Goal: Task Accomplishment & Management: Manage account settings

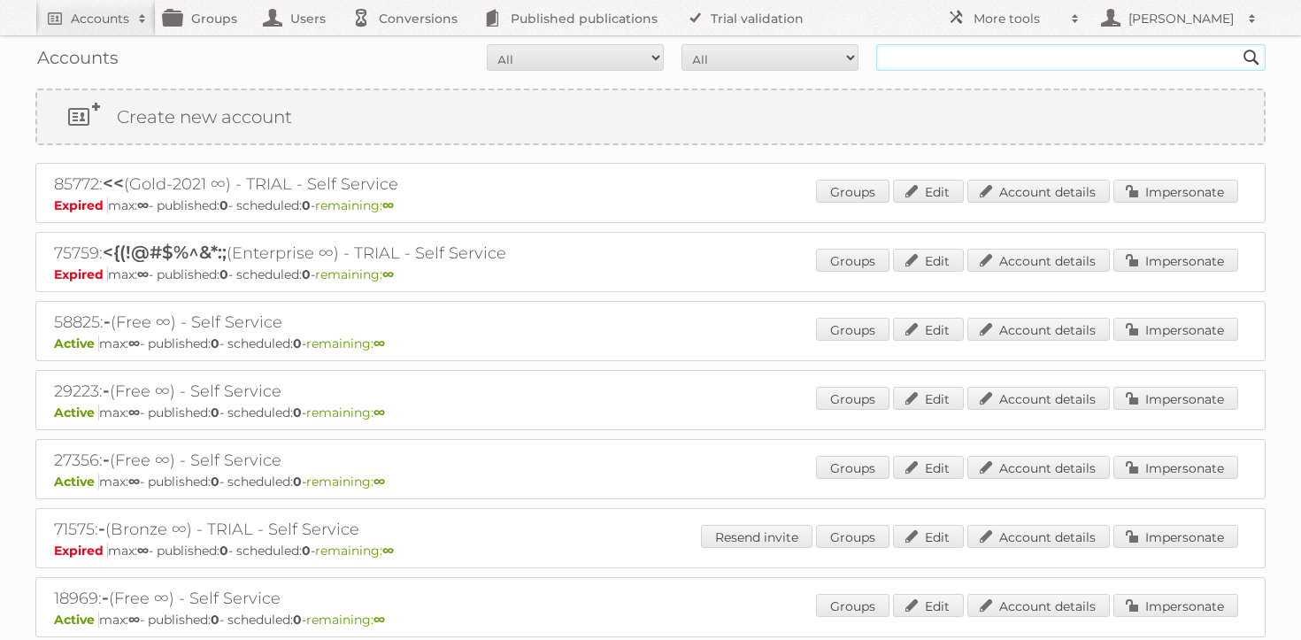
click at [913, 59] on input "text" at bounding box center [1070, 57] width 389 height 27
type input "cheil"
click at [1238, 44] on input "Search" at bounding box center [1251, 57] width 27 height 27
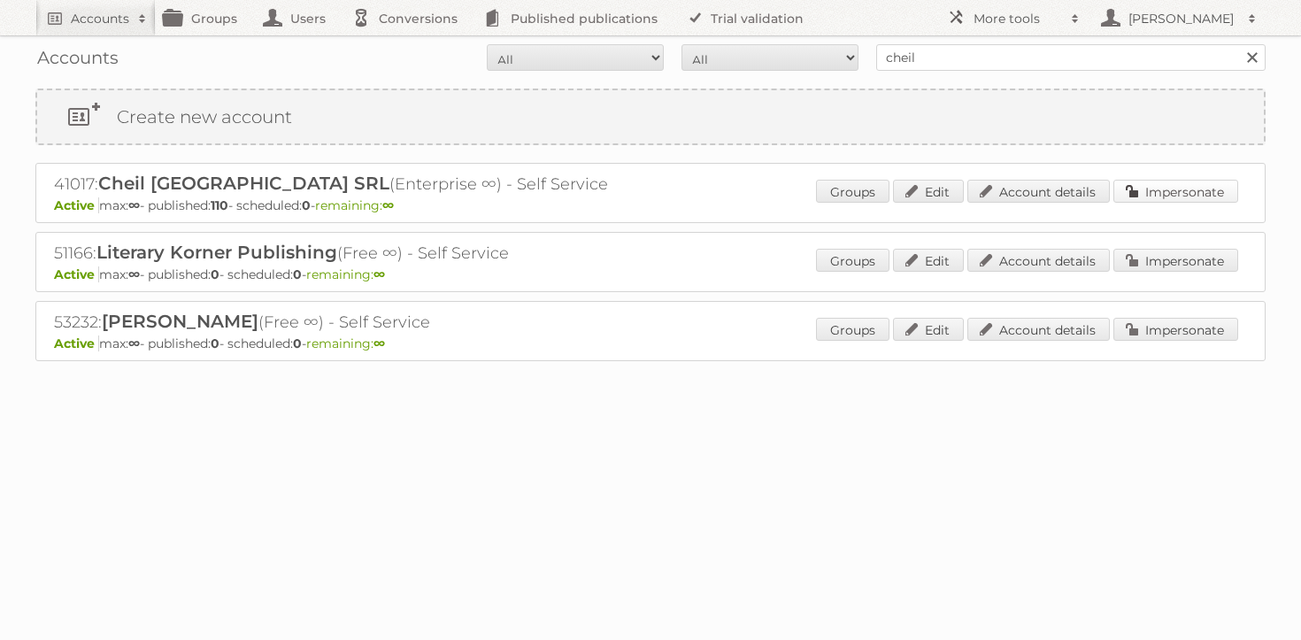
click at [1185, 199] on link "Impersonate" at bounding box center [1175, 191] width 125 height 23
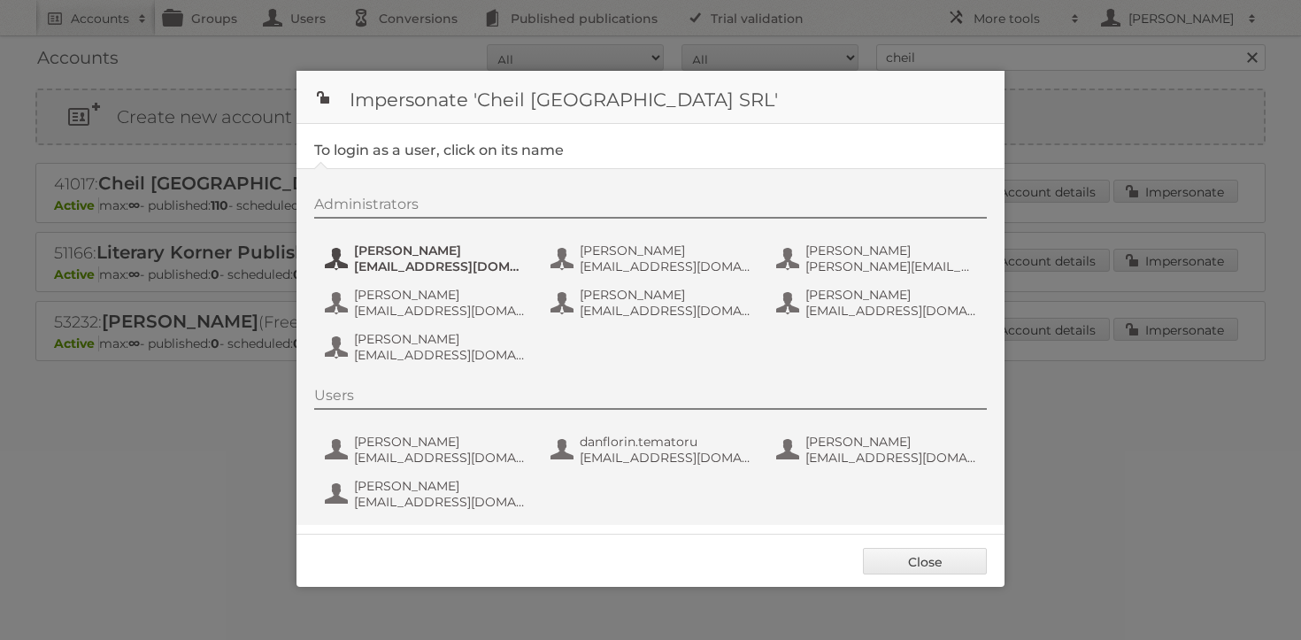
click at [406, 245] on span "[PERSON_NAME]" at bounding box center [440, 250] width 172 height 16
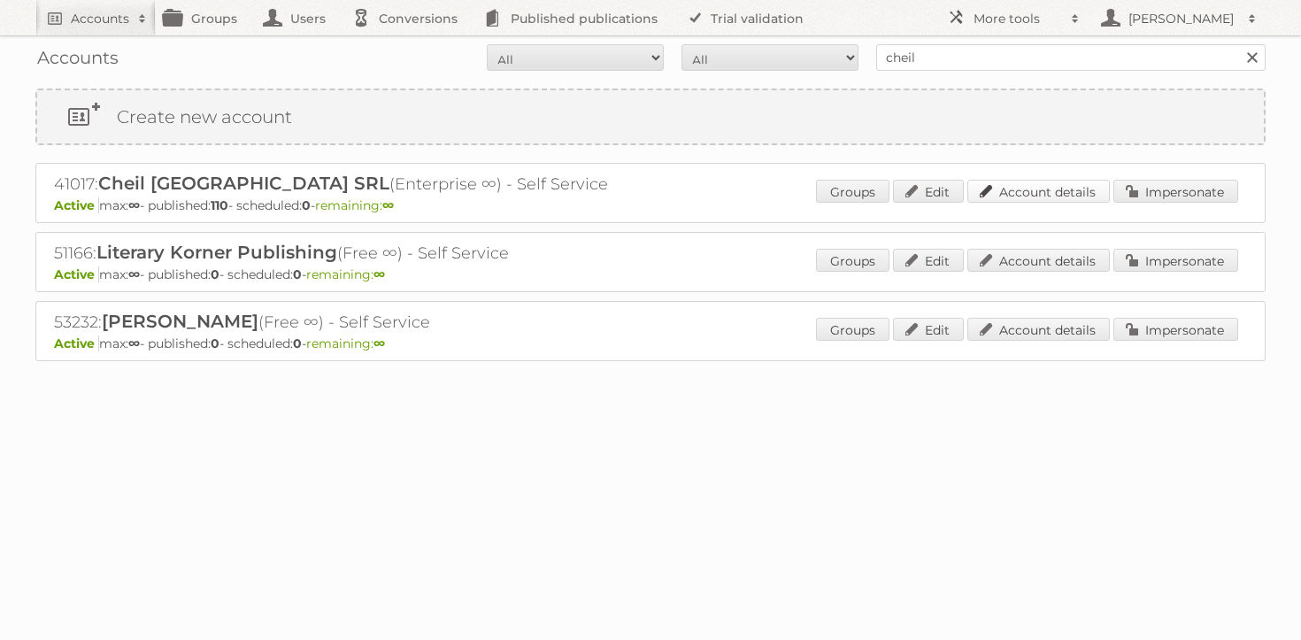
click at [1011, 182] on link "Account details" at bounding box center [1038, 191] width 142 height 23
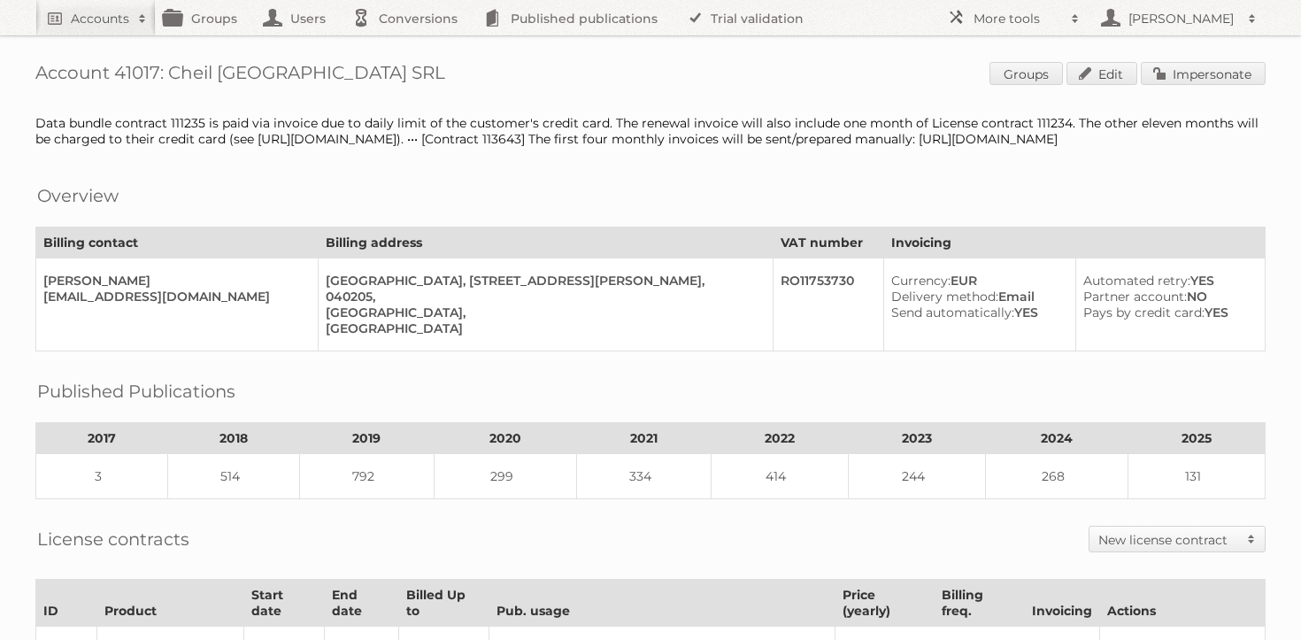
click at [165, 74] on h1 "Account 41017: Cheil Romania SRL Groups Edit Impersonate" at bounding box center [650, 75] width 1230 height 27
drag, startPoint x: 168, startPoint y: 74, endPoint x: 354, endPoint y: 65, distance: 186.0
click at [354, 65] on h1 "Account 41017: Cheil Romania SRL Groups Edit Impersonate" at bounding box center [650, 75] width 1230 height 27
copy h1 "Cheil Romania SRL"
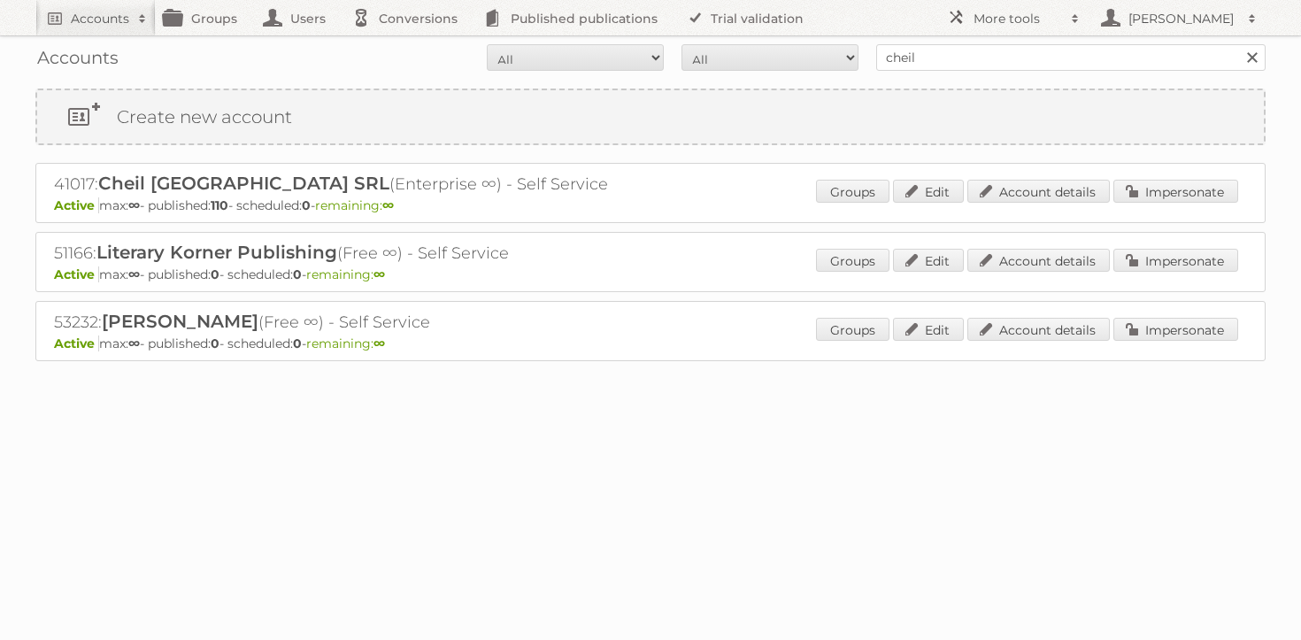
click at [968, 72] on div "Accounts All Active Expired Pending All Paid Trials Self service cheil Search" at bounding box center [650, 57] width 1230 height 44
click at [969, 65] on input "cheil" at bounding box center [1070, 57] width 389 height 27
type input "rossmann"
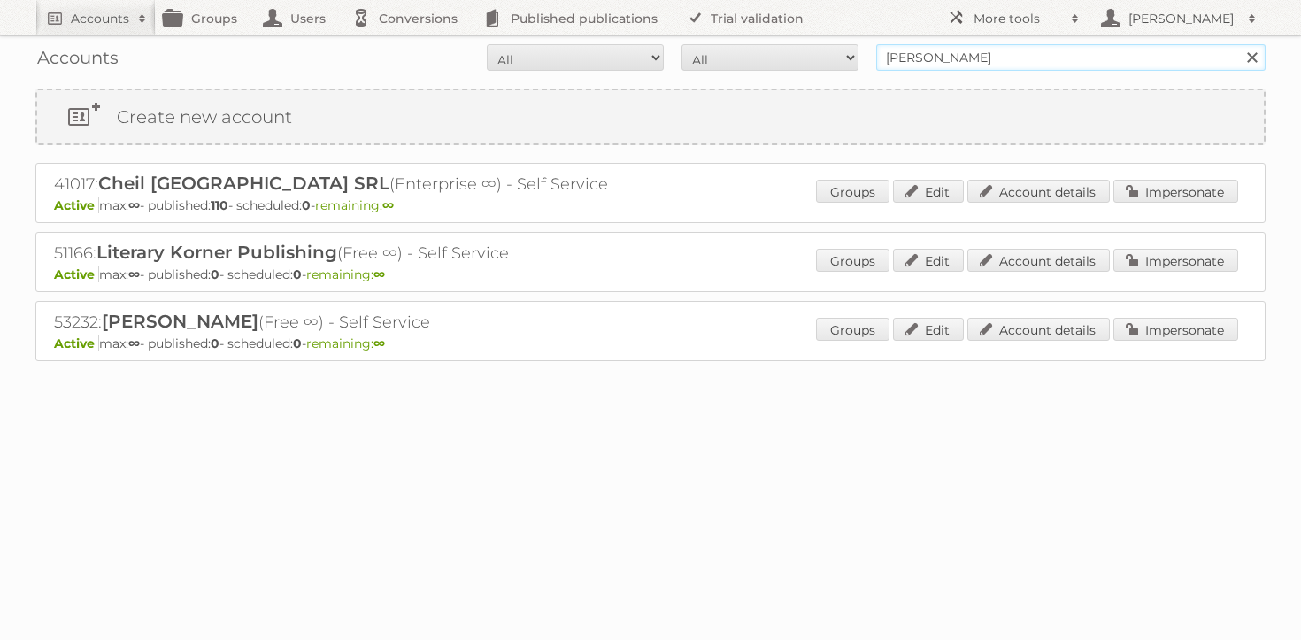
click at [1238, 44] on input "Search" at bounding box center [1251, 57] width 27 height 27
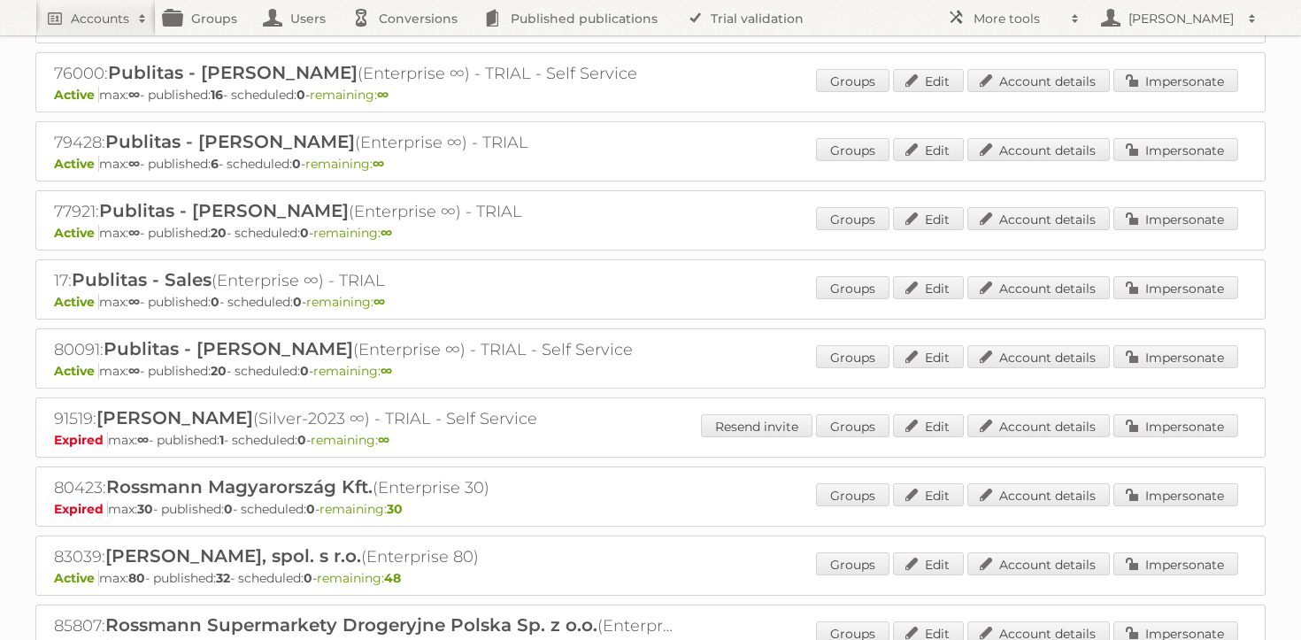
scroll to position [446, 0]
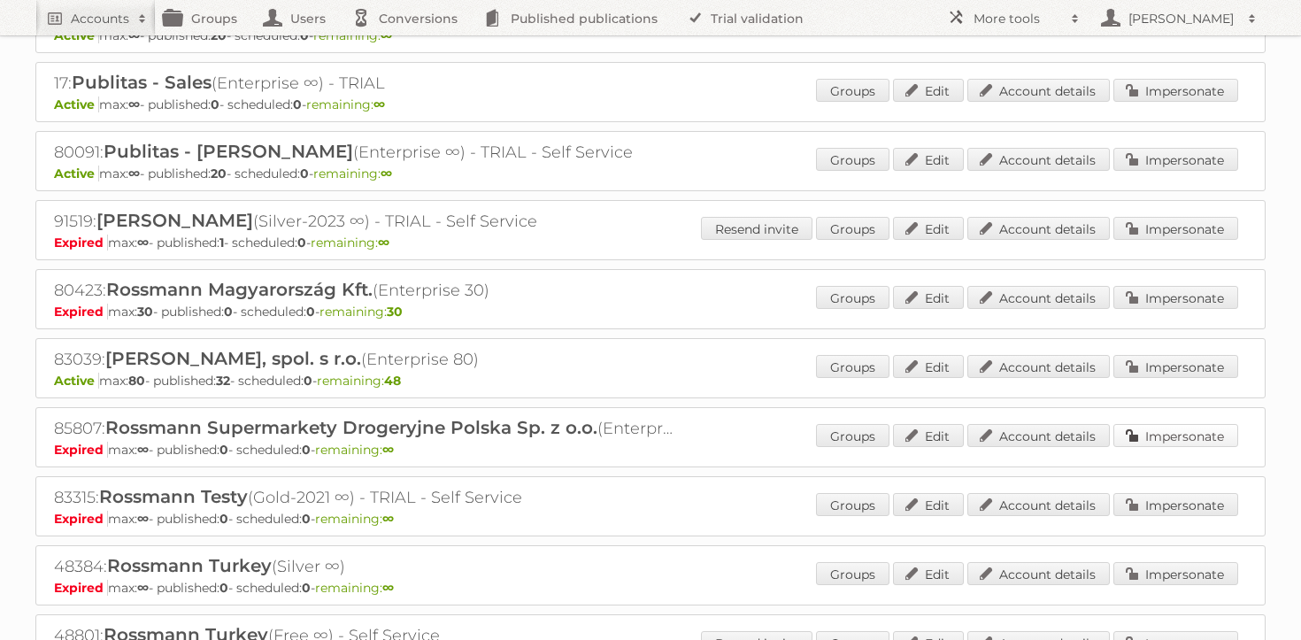
click at [1190, 433] on link "Impersonate" at bounding box center [1175, 435] width 125 height 23
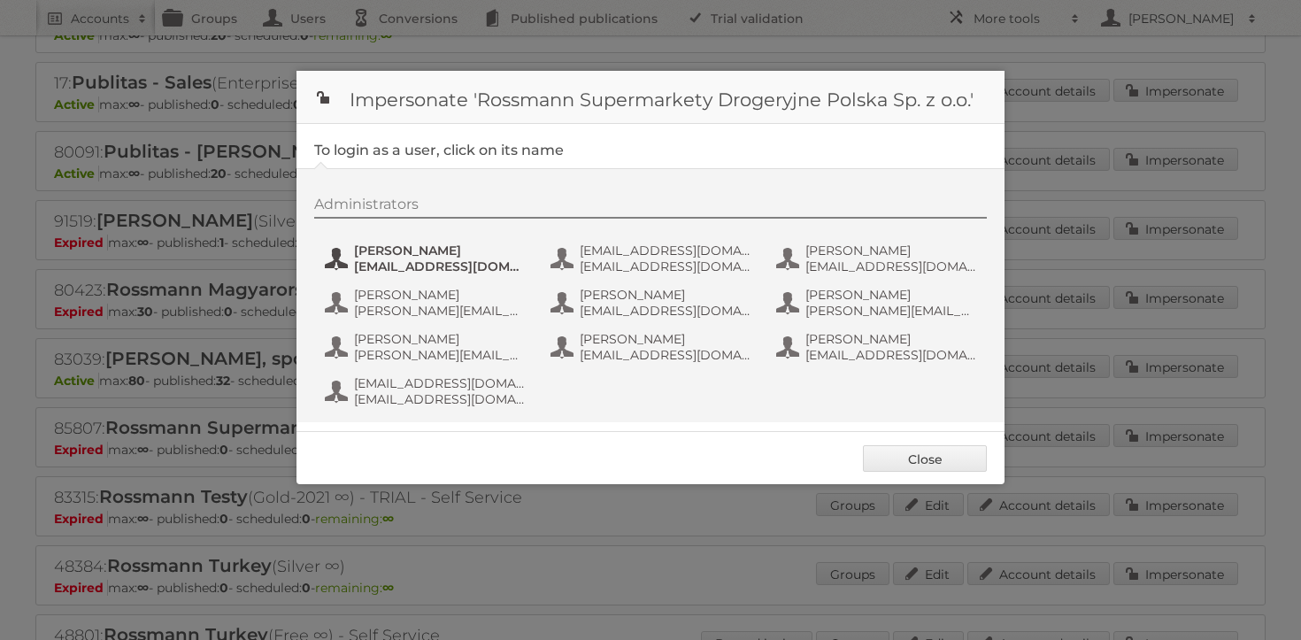
click at [398, 252] on span "[PERSON_NAME]" at bounding box center [440, 250] width 172 height 16
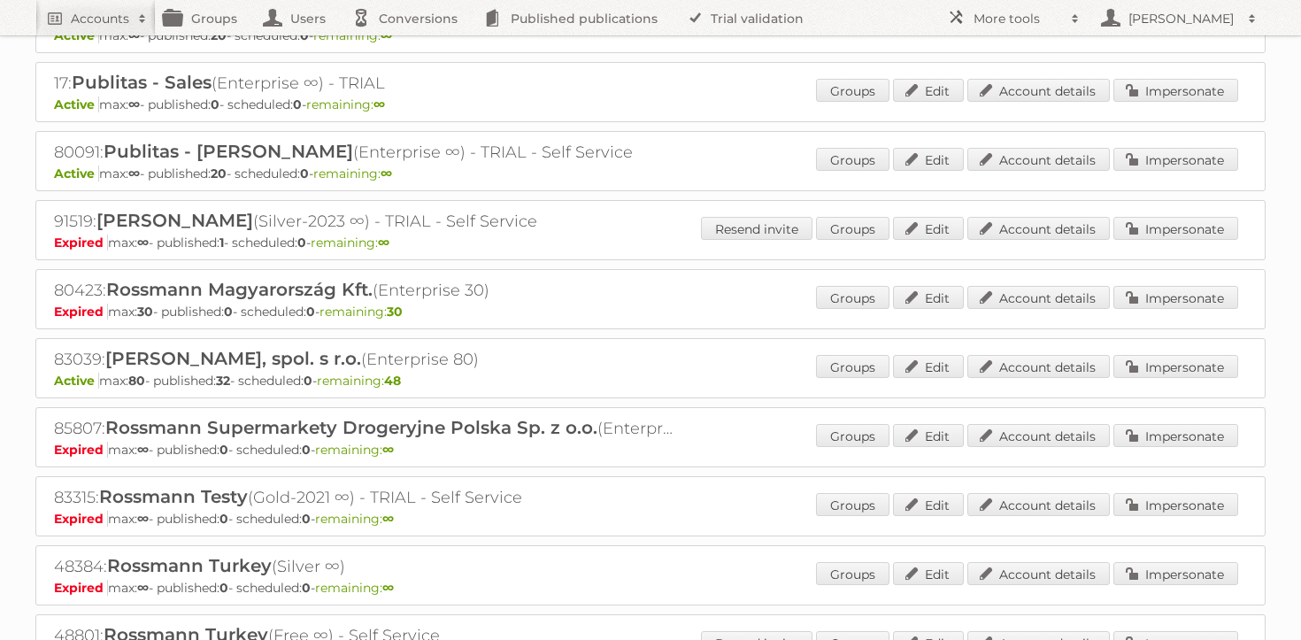
scroll to position [0, 0]
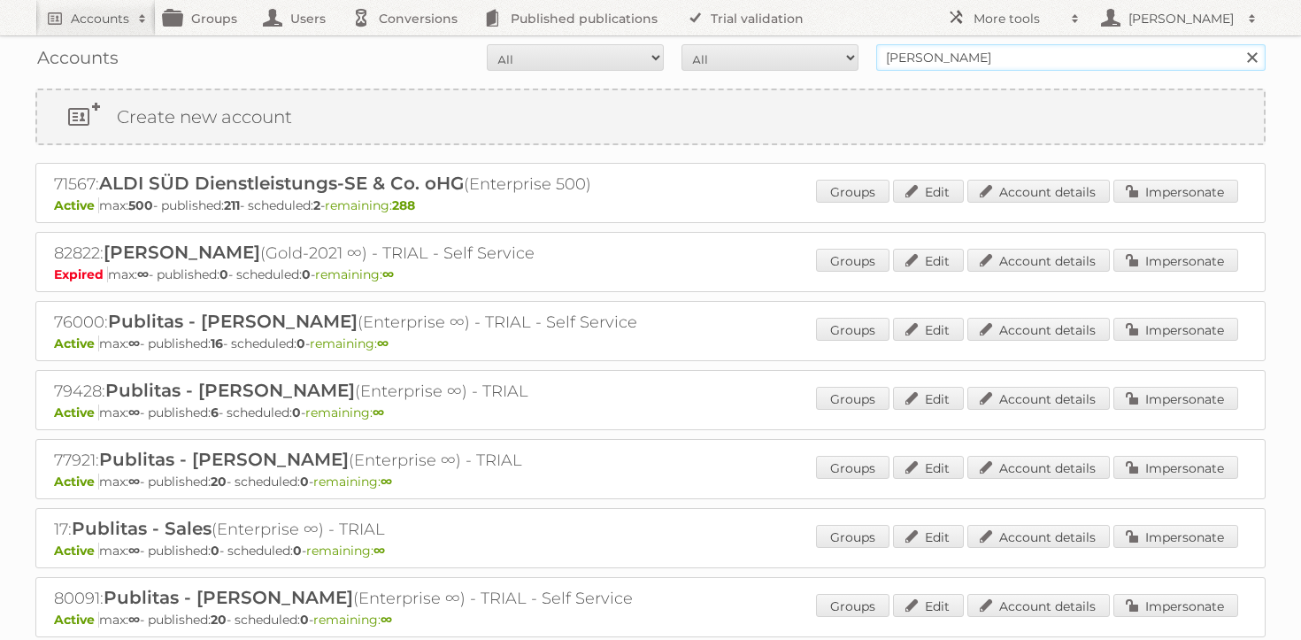
click at [973, 57] on input "[PERSON_NAME]" at bounding box center [1070, 57] width 389 height 27
click at [973, 57] on input "rossmann" at bounding box center [1070, 57] width 389 height 27
type input "as watson"
click at [1238, 44] on input "Search" at bounding box center [1251, 57] width 27 height 27
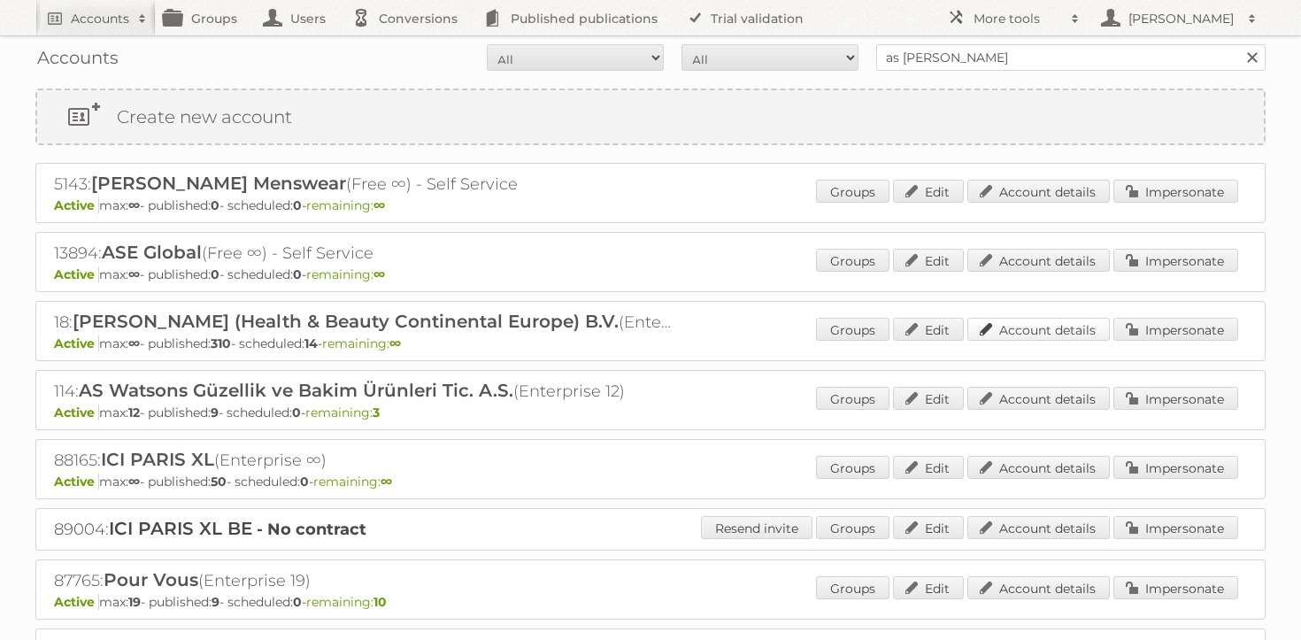
click at [1056, 319] on link "Account details" at bounding box center [1038, 329] width 142 height 23
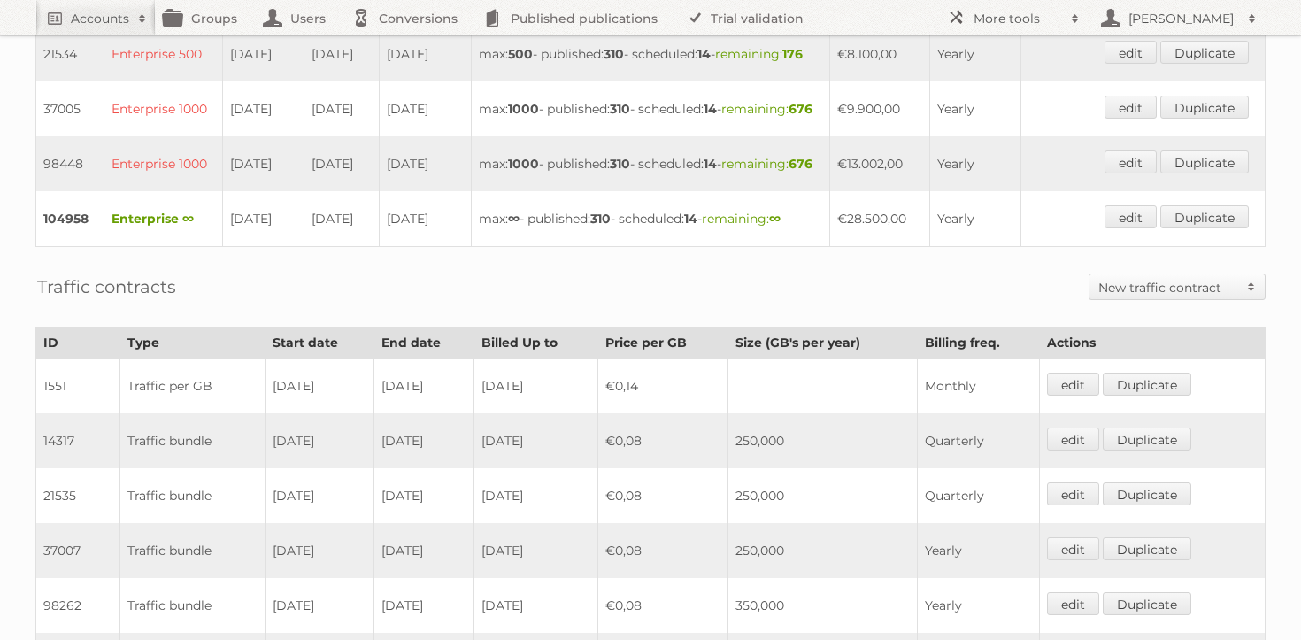
scroll to position [1093, 0]
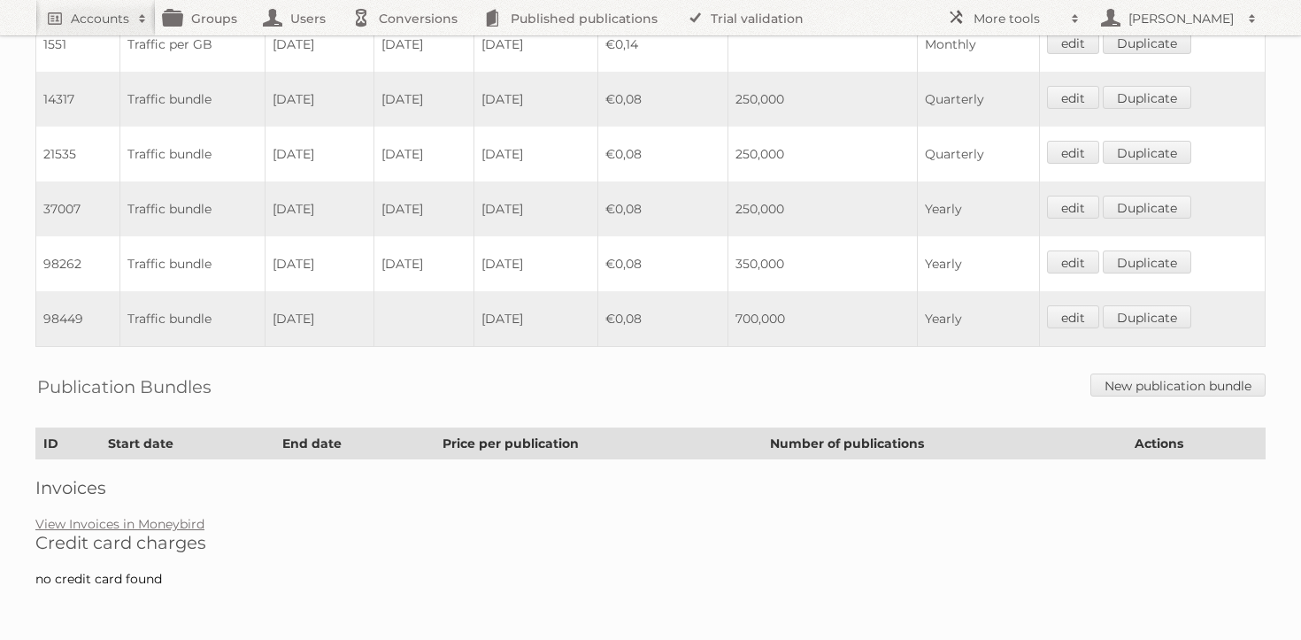
click at [124, 534] on h2 "Credit card charges" at bounding box center [650, 542] width 1230 height 21
click at [123, 525] on link "View Invoices in Moneybird" at bounding box center [119, 524] width 169 height 16
click at [188, 522] on link "View Invoices in Moneybird" at bounding box center [119, 524] width 169 height 16
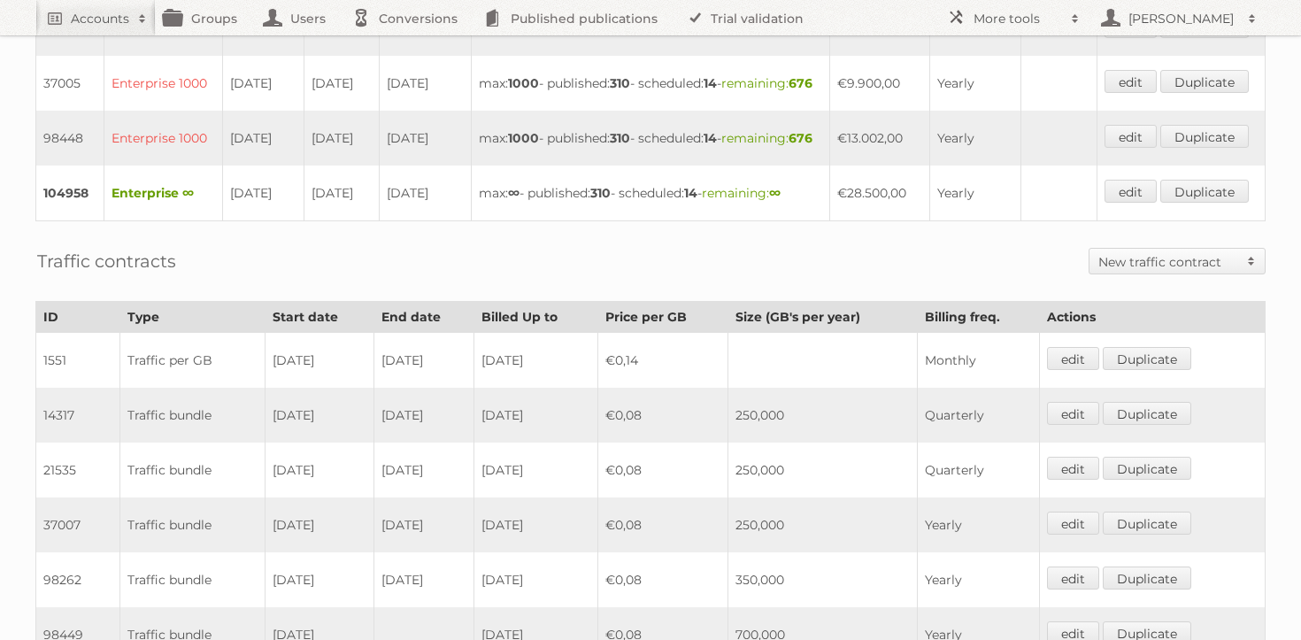
scroll to position [0, 0]
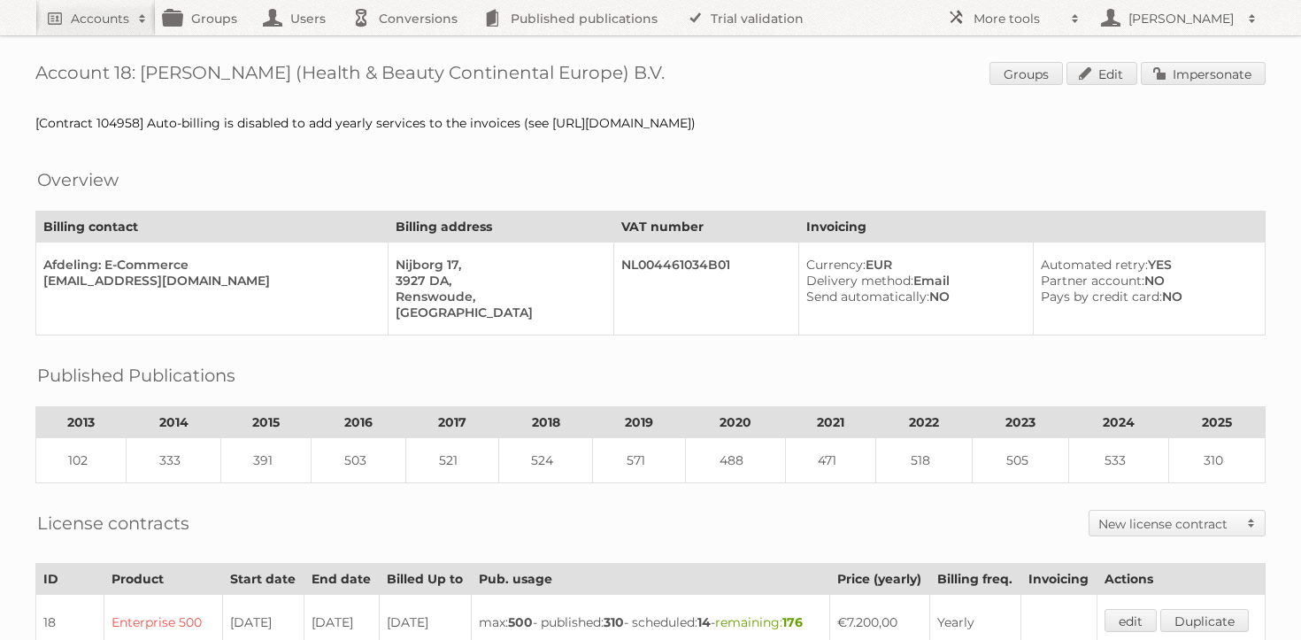
click at [1202, 87] on span "Groups Edit Impersonate" at bounding box center [1127, 75] width 276 height 27
click at [1201, 76] on link "Impersonate" at bounding box center [1203, 73] width 125 height 23
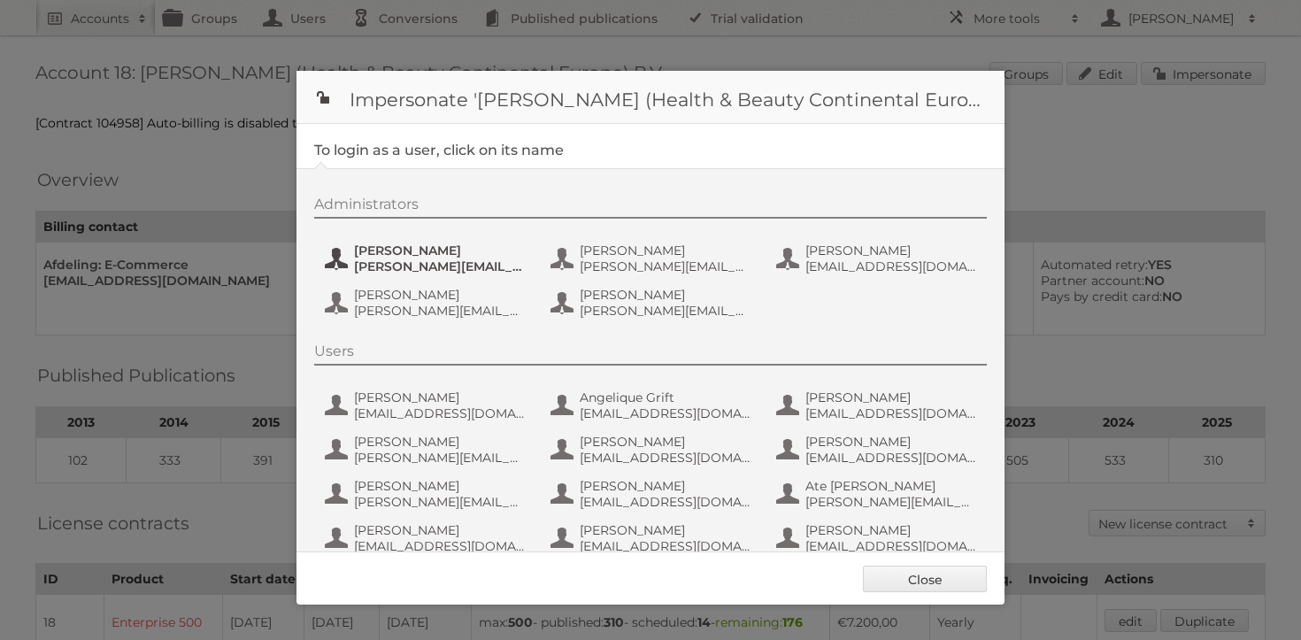
click at [463, 242] on button "Etienne Nauta e.nauta@nl.aswatson.com" at bounding box center [427, 258] width 208 height 35
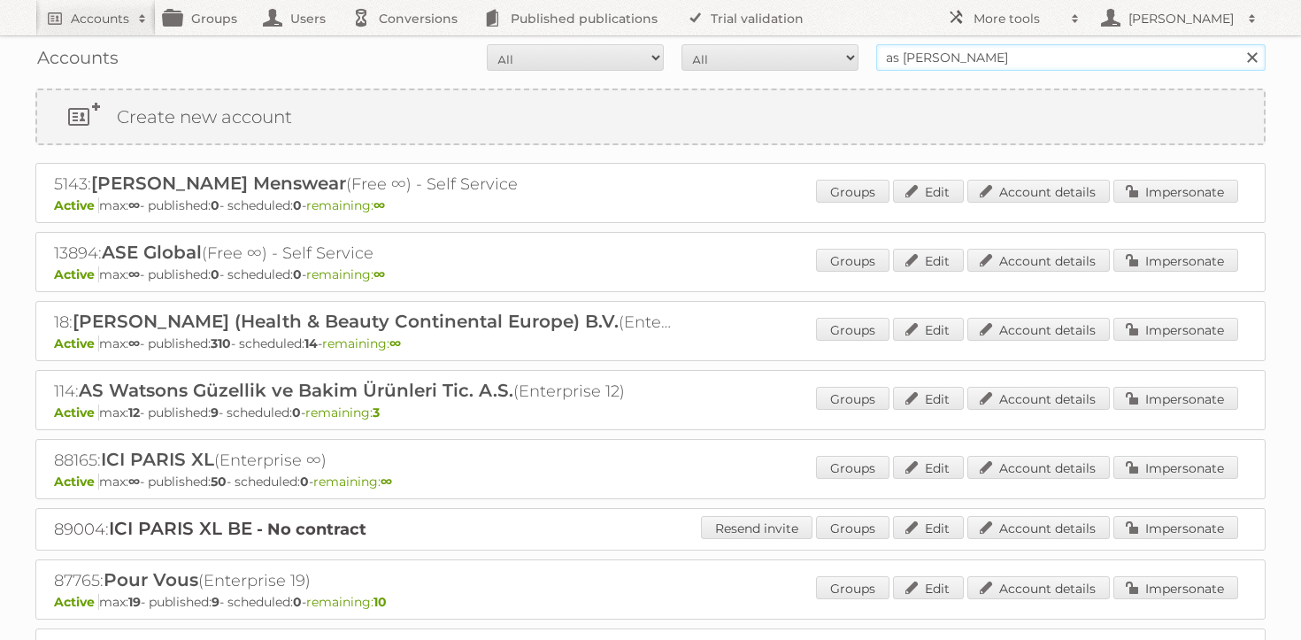
click at [903, 54] on input "as [PERSON_NAME]" at bounding box center [1070, 57] width 389 height 27
type input "dm drogerie"
click at [1238, 44] on input "Search" at bounding box center [1251, 57] width 27 height 27
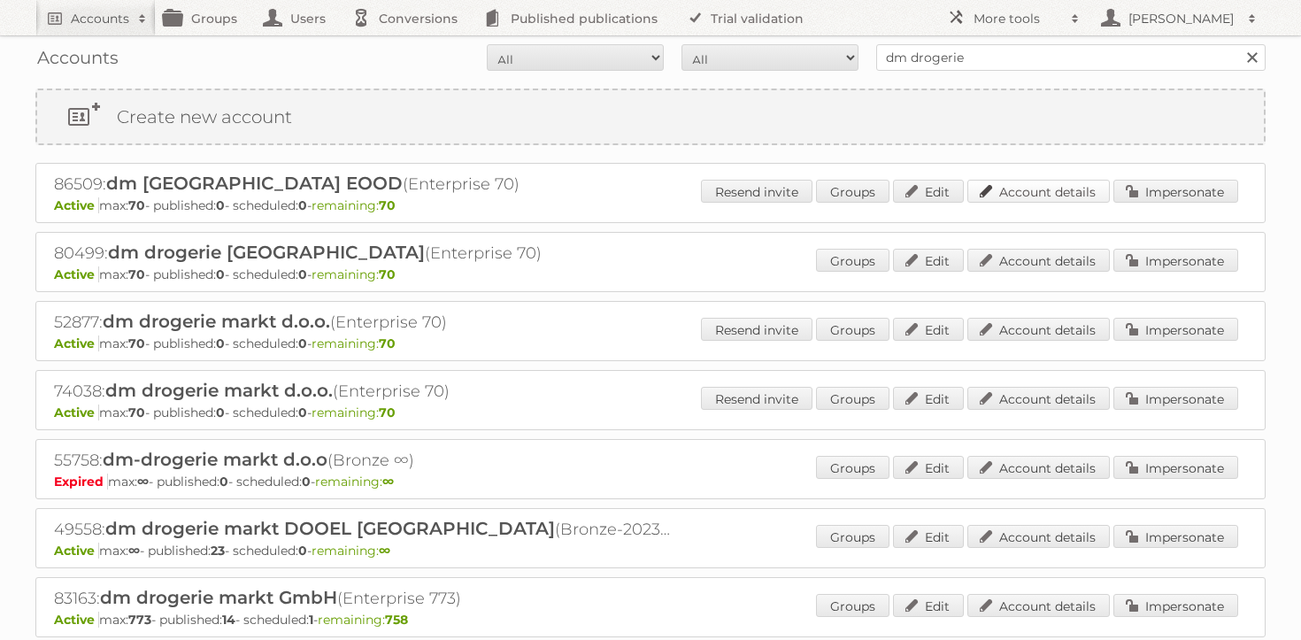
click at [1054, 188] on link "Account details" at bounding box center [1038, 191] width 142 height 23
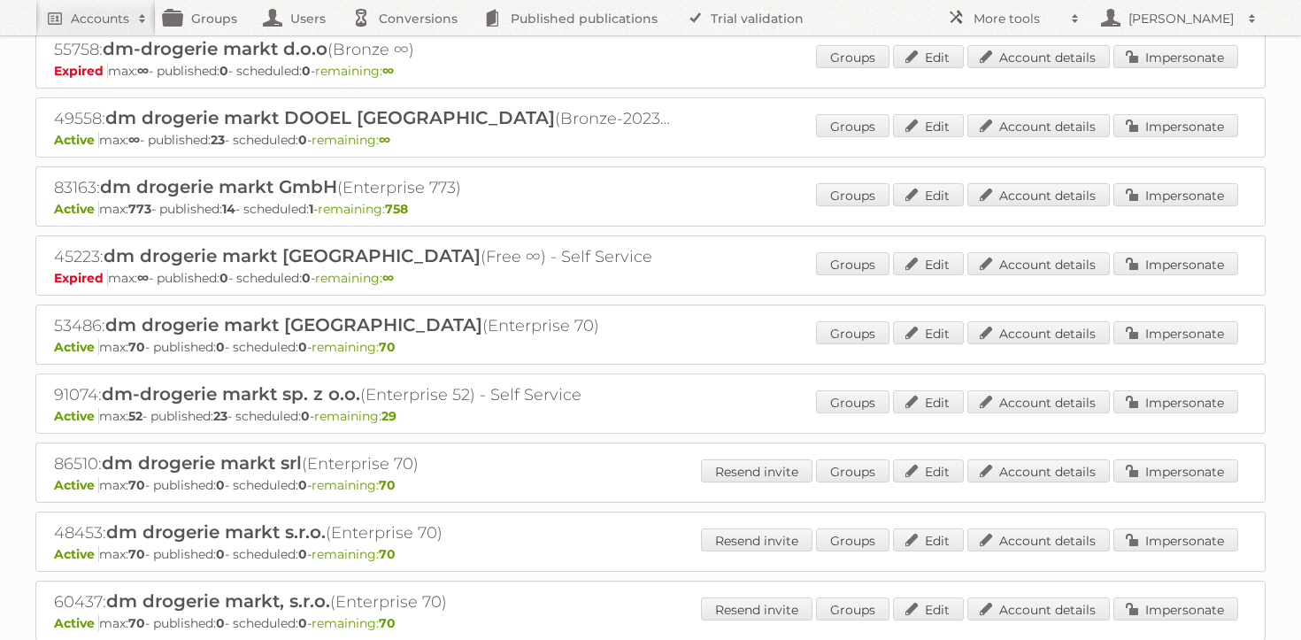
scroll to position [385, 0]
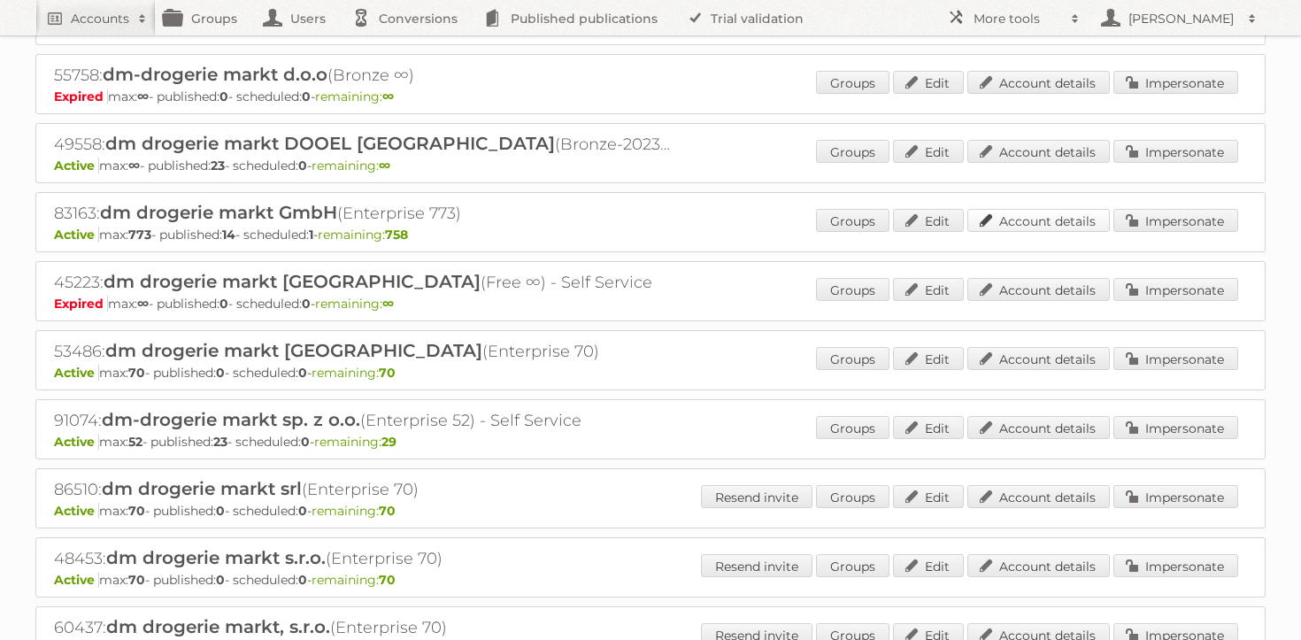
click at [1059, 219] on link "Account details" at bounding box center [1038, 220] width 142 height 23
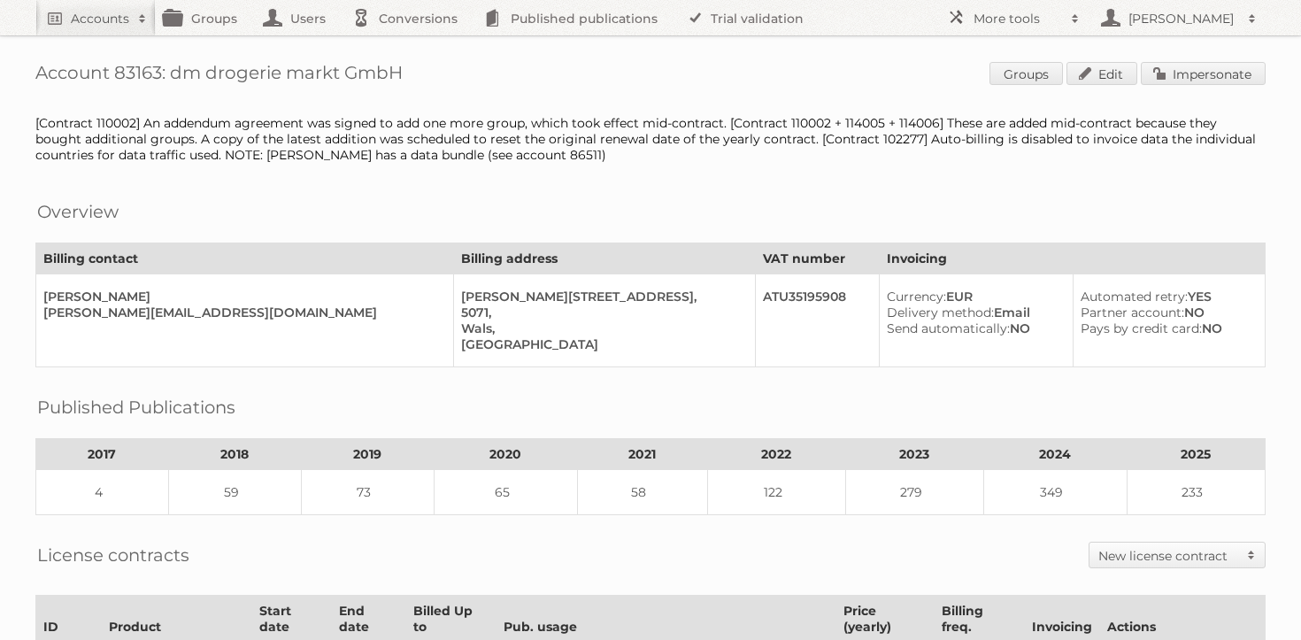
click at [1249, 86] on span "Groups Edit Impersonate" at bounding box center [1127, 75] width 276 height 27
click at [1226, 68] on link "Impersonate" at bounding box center [1203, 73] width 125 height 23
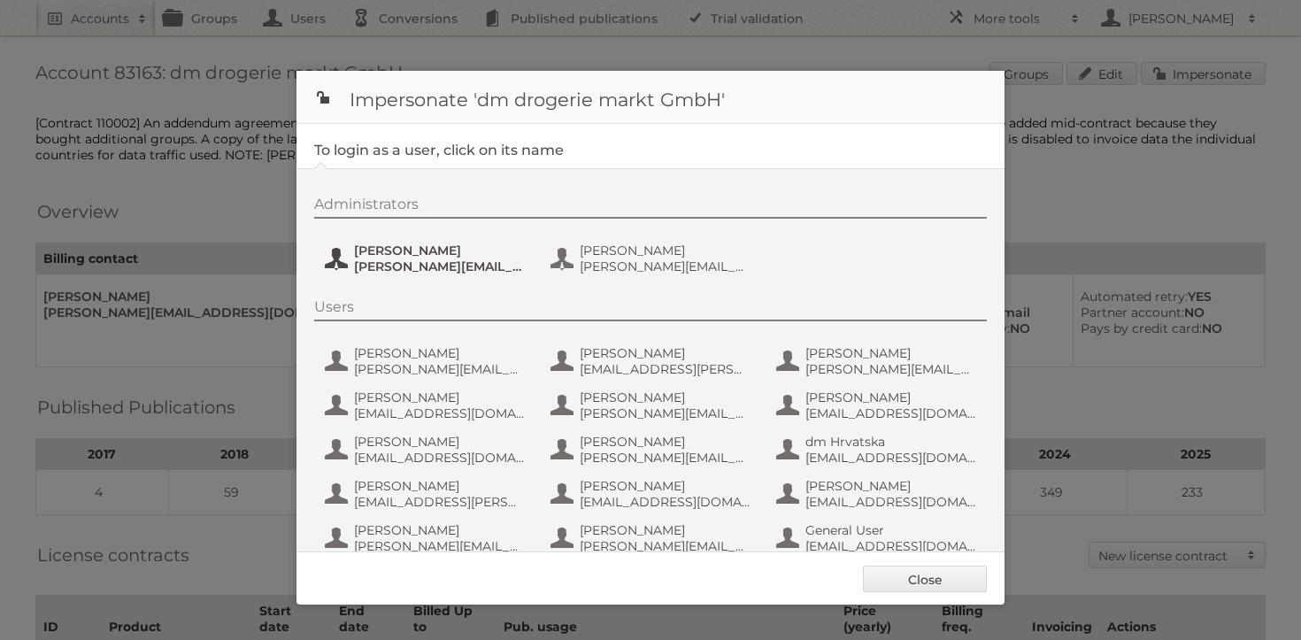
click at [431, 264] on span "Kristina.Kaefer@dm.at" at bounding box center [440, 266] width 172 height 16
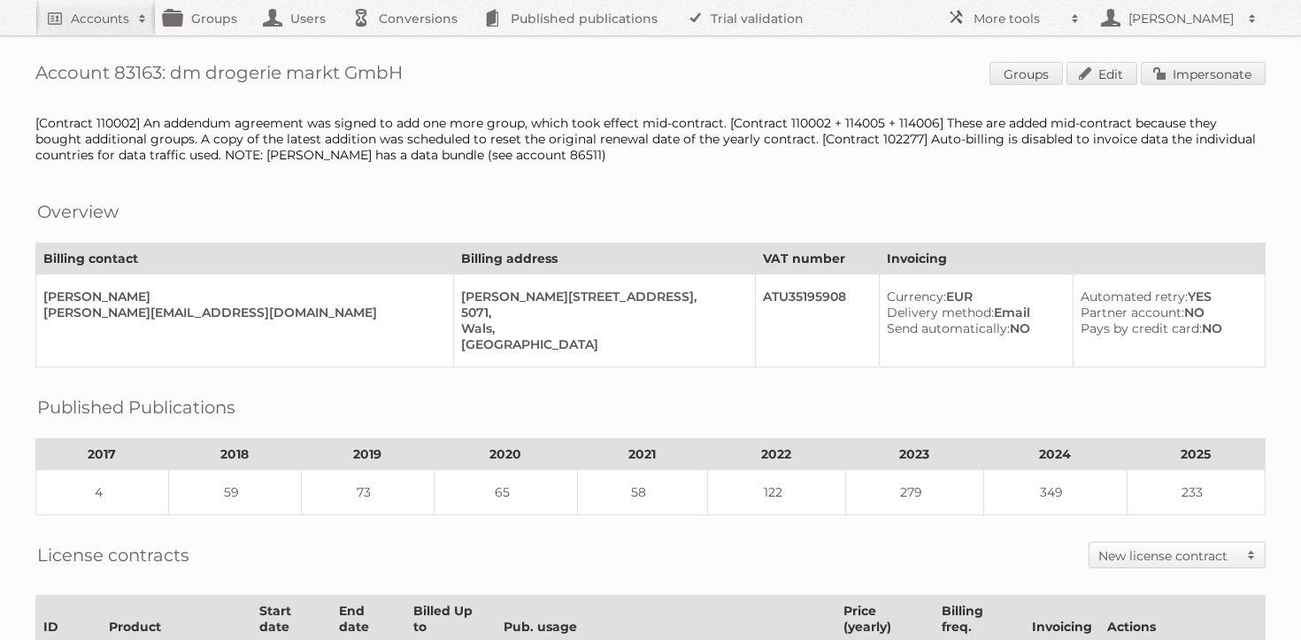
click at [287, 157] on div "[Contract 110002] An addendum agreement was signed to add one more group, which…" at bounding box center [650, 139] width 1230 height 48
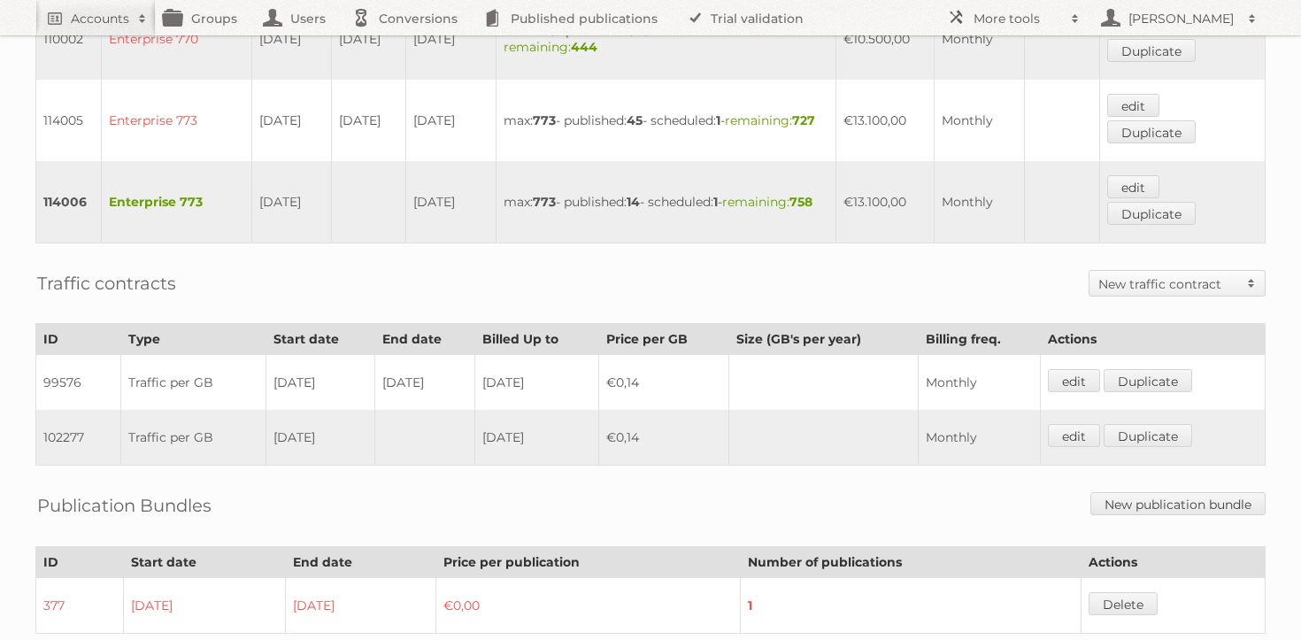
scroll to position [1202, 0]
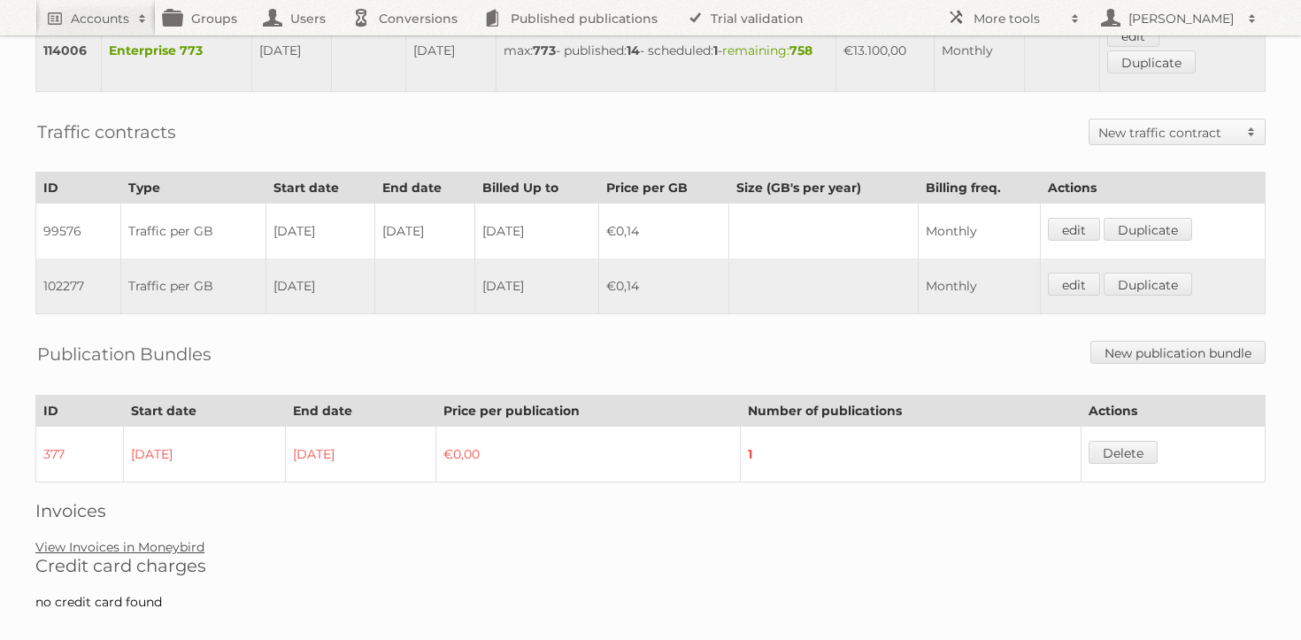
click at [119, 539] on link "View Invoices in Moneybird" at bounding box center [119, 547] width 169 height 16
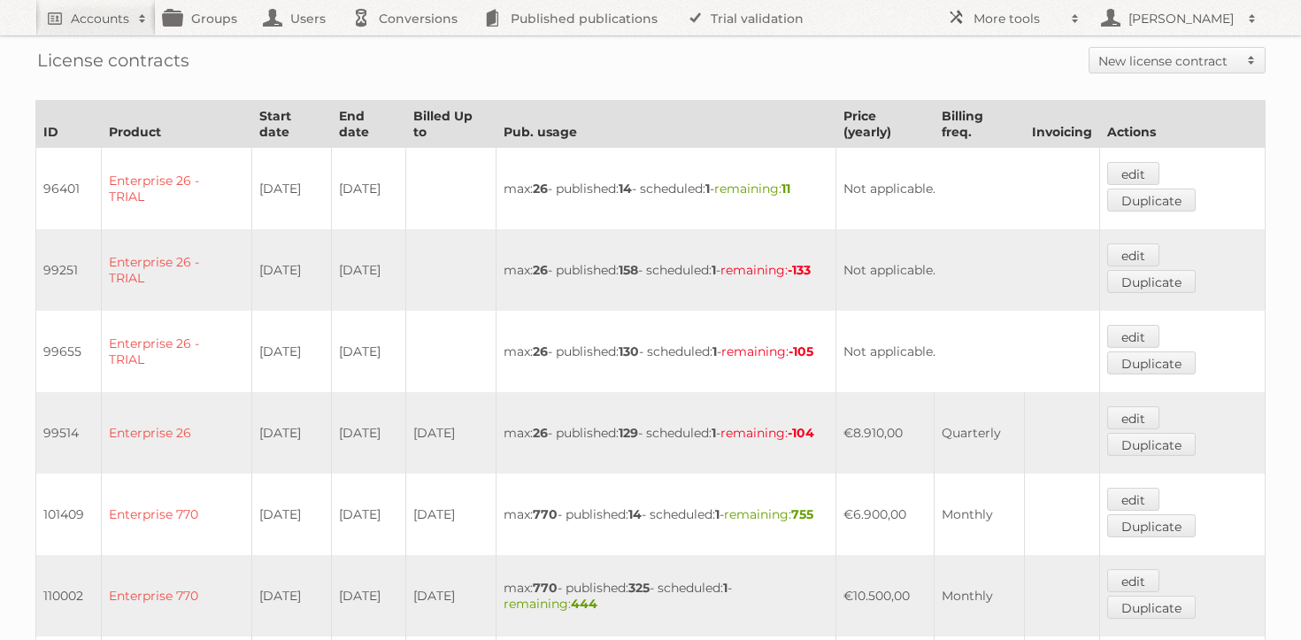
scroll to position [0, 0]
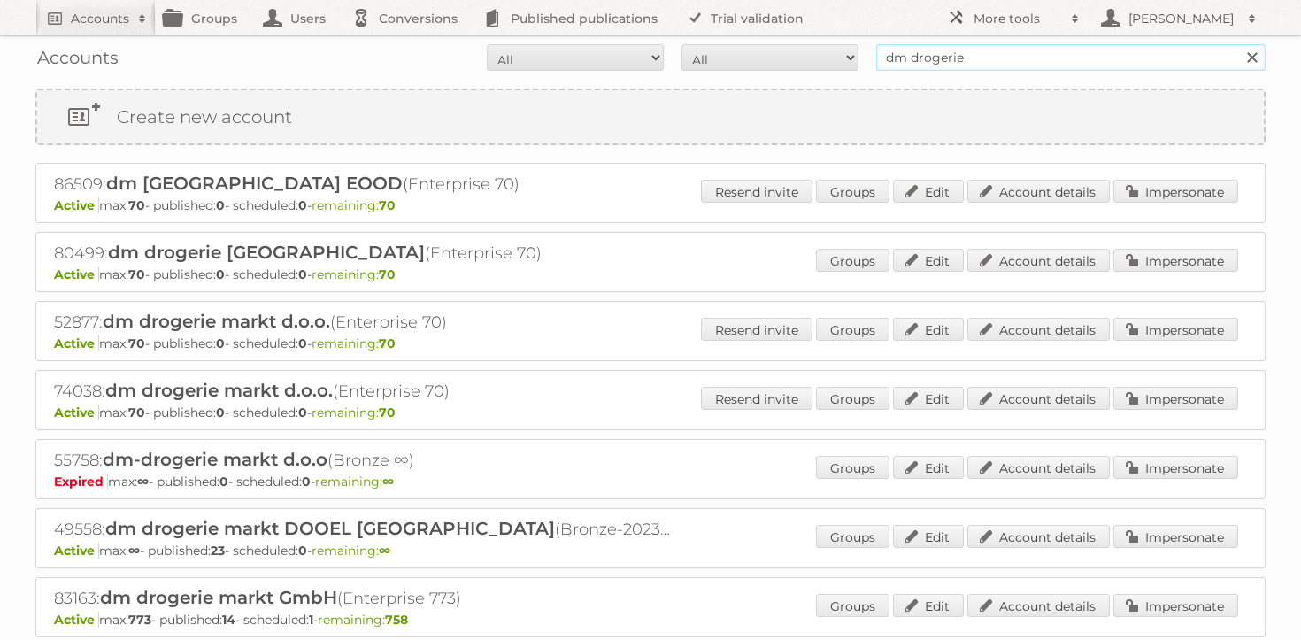
click at [1005, 50] on input "dm drogerie" at bounding box center [1070, 57] width 389 height 27
type input "cheil"
click at [1238, 44] on input "Search" at bounding box center [1251, 57] width 27 height 27
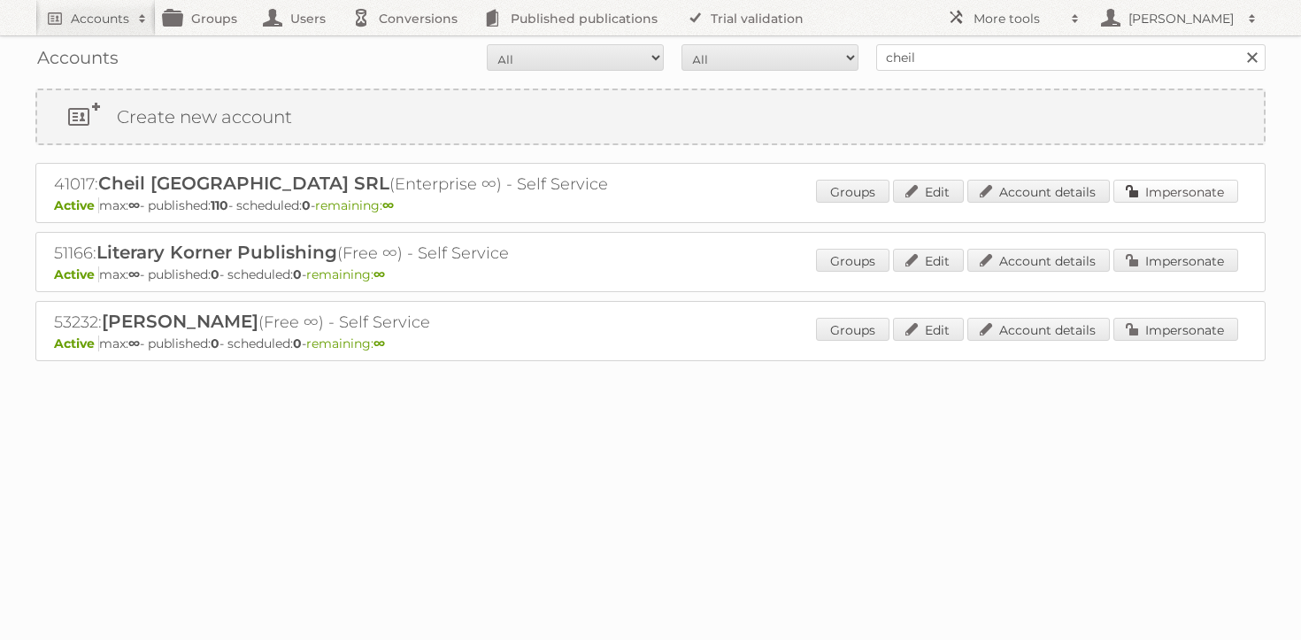
click at [1131, 199] on link "Impersonate" at bounding box center [1175, 191] width 125 height 23
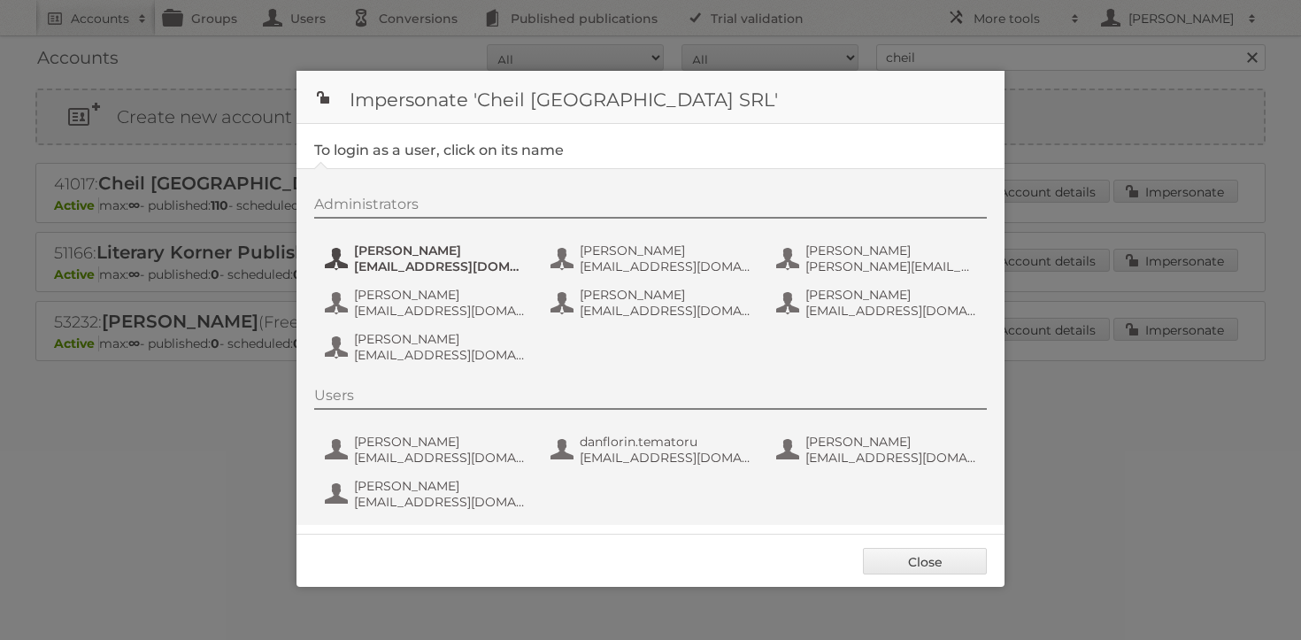
click at [390, 252] on span "[PERSON_NAME]" at bounding box center [440, 250] width 172 height 16
